Goal: Information Seeking & Learning: Learn about a topic

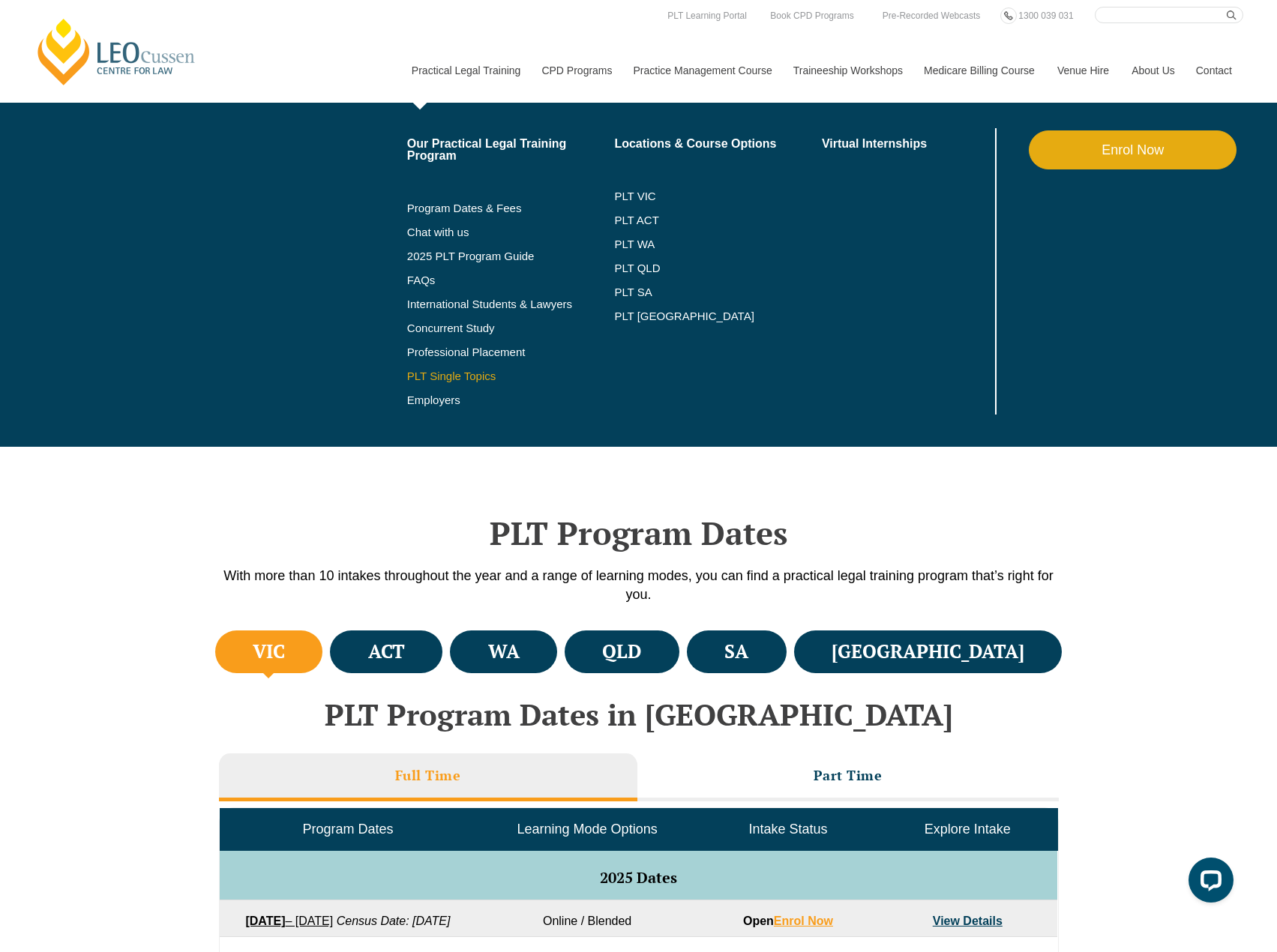
click at [454, 374] on link "PLT Single Topics" at bounding box center [511, 376] width 208 height 12
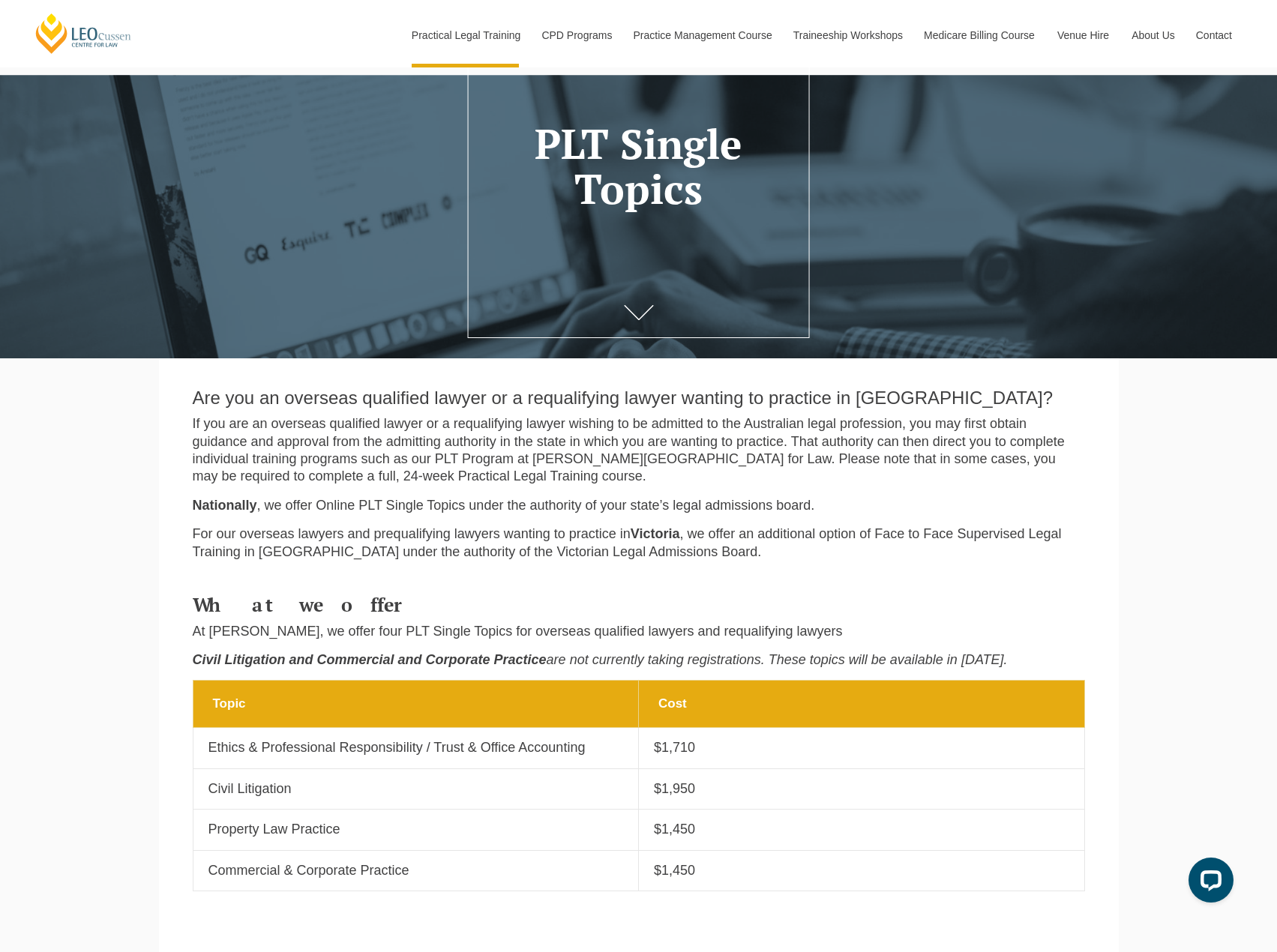
scroll to position [300, 0]
